Goal: Check status: Check status

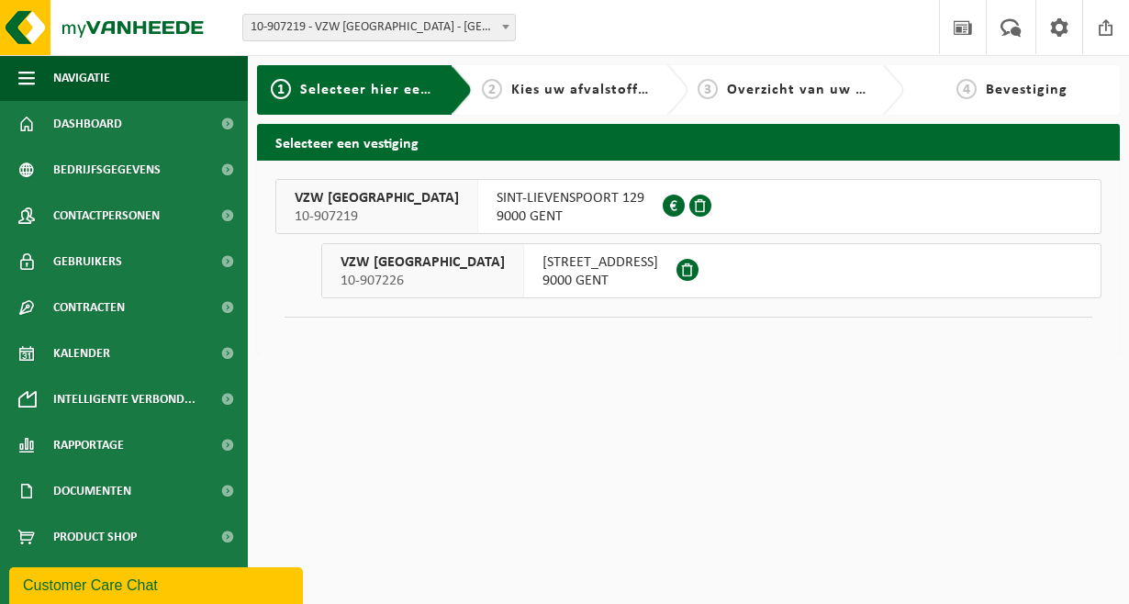
click at [543, 266] on span "KEIZERSVEST 18" at bounding box center [601, 262] width 116 height 18
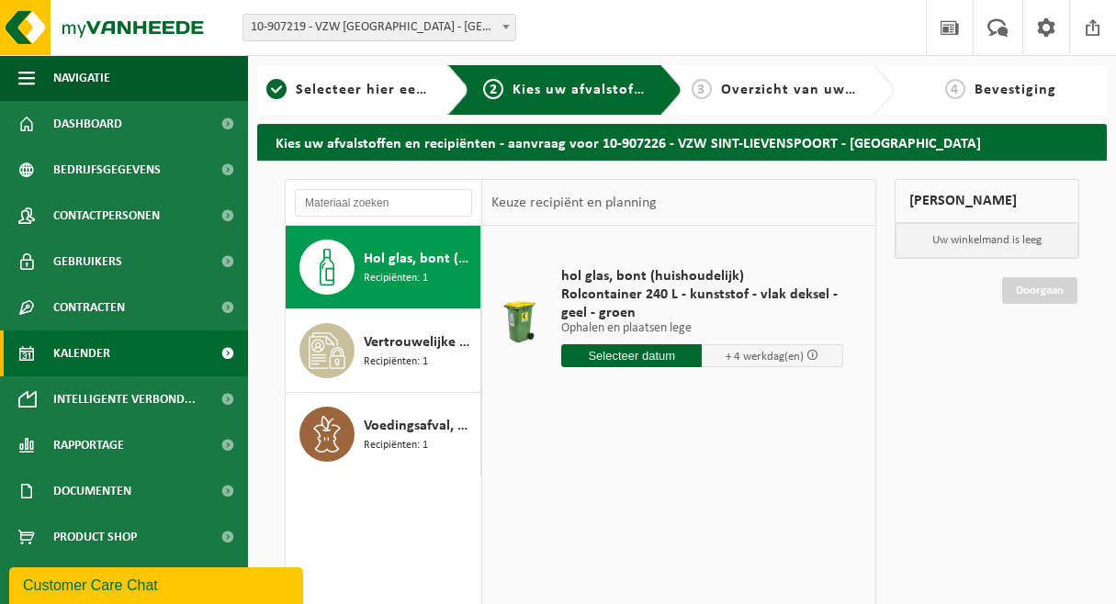
click at [109, 360] on span "Kalender" at bounding box center [81, 354] width 57 height 46
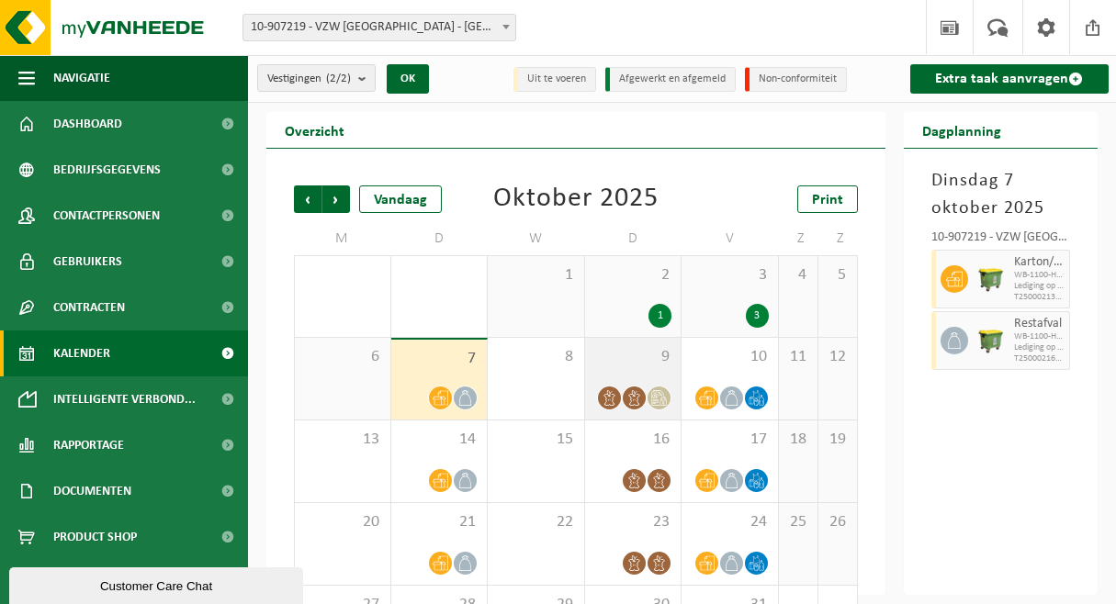
click at [663, 393] on icon at bounding box center [659, 398] width 16 height 16
